Goal: Task Accomplishment & Management: Use online tool/utility

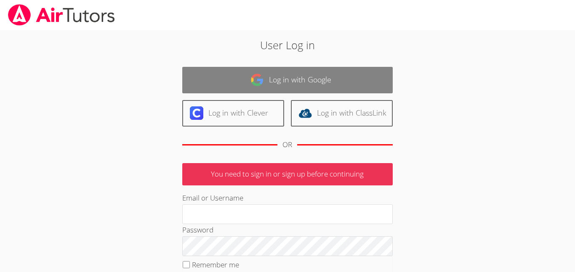
click at [279, 81] on link "Log in with Google" at bounding box center [287, 80] width 210 height 27
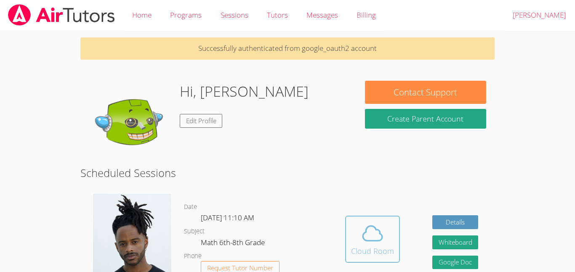
click at [398, 229] on button "Cloud Room" at bounding box center [372, 239] width 55 height 47
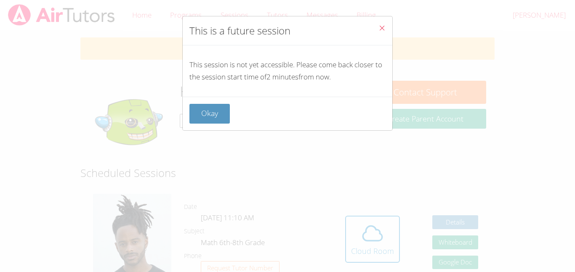
click at [383, 21] on button "Close" at bounding box center [382, 29] width 21 height 26
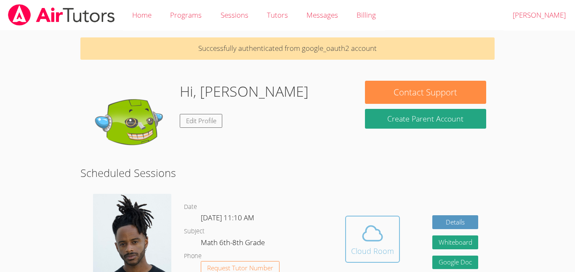
click at [372, 226] on icon at bounding box center [372, 233] width 19 height 15
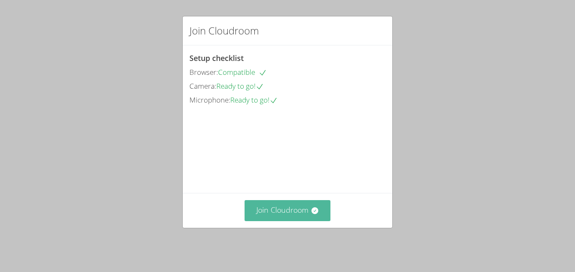
click at [317, 221] on button "Join Cloudroom" at bounding box center [288, 210] width 86 height 21
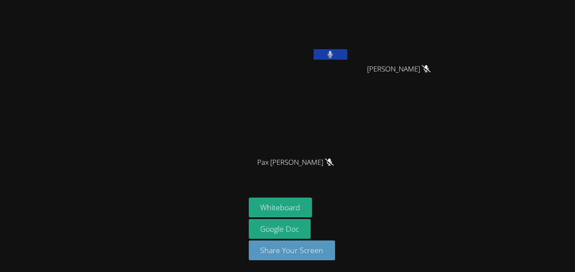
click at [336, 54] on button at bounding box center [331, 54] width 34 height 11
